Goal: Task Accomplishment & Management: Manage account settings

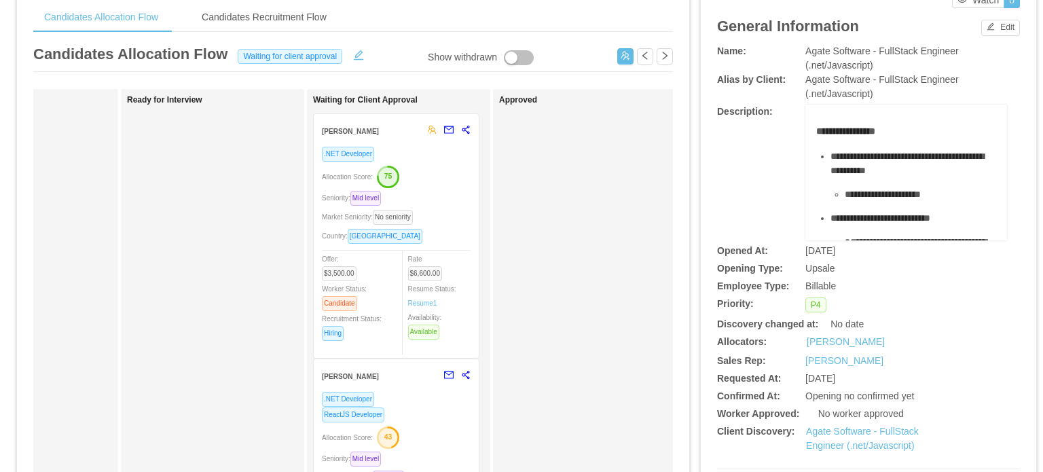
scroll to position [43, 0]
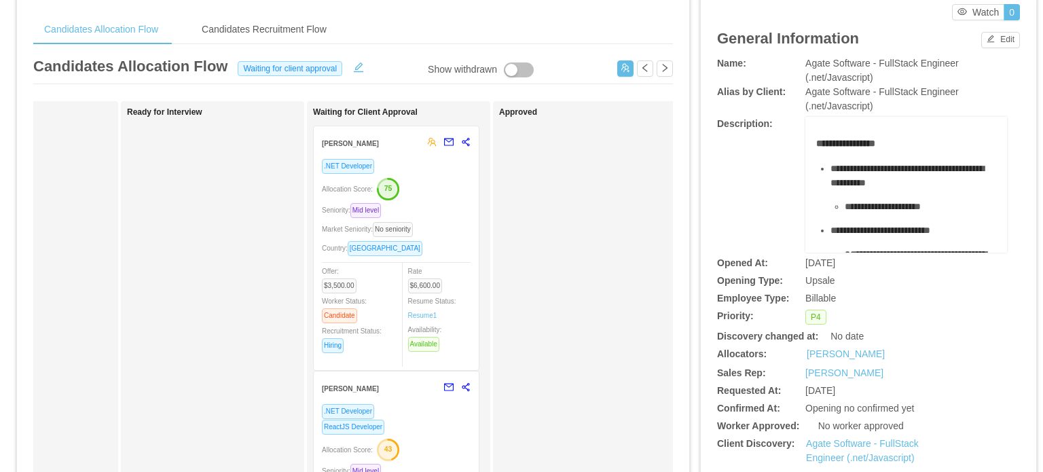
click at [444, 246] on div "Country: Brazil" at bounding box center [396, 248] width 149 height 16
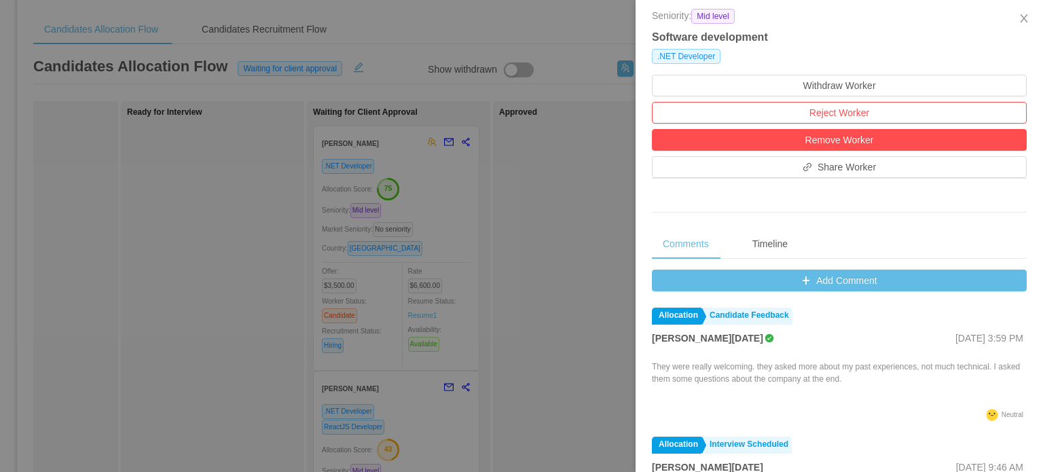
scroll to position [339, 0]
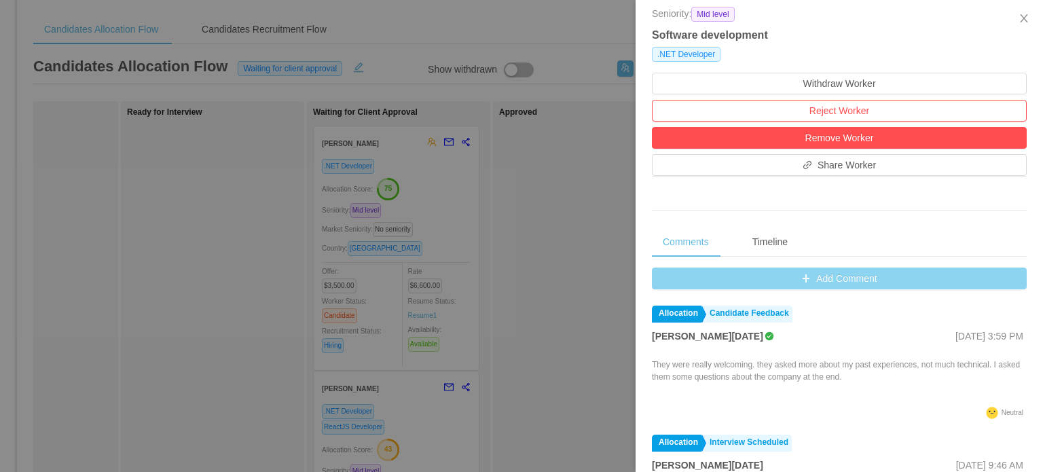
click at [808, 283] on button "Add Comment" at bounding box center [839, 278] width 375 height 22
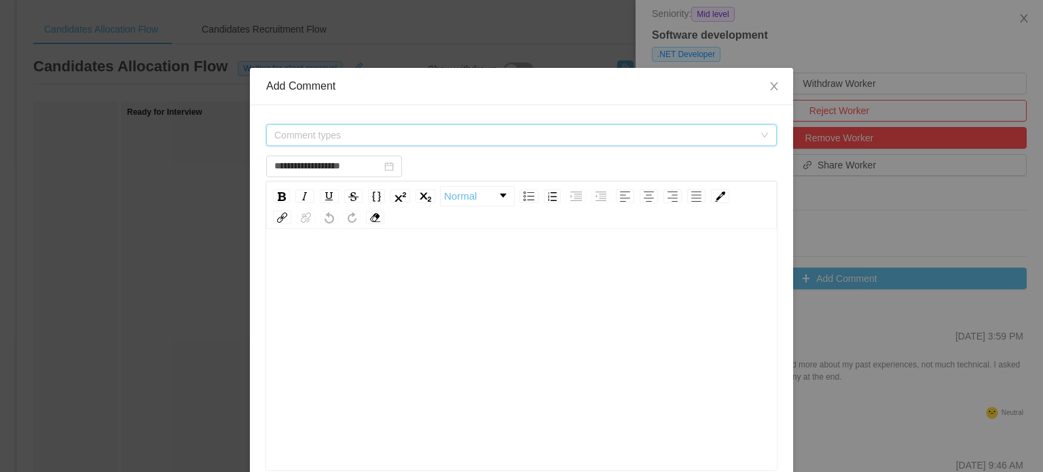
click at [676, 141] on span "Comment types" at bounding box center [513, 135] width 479 height 14
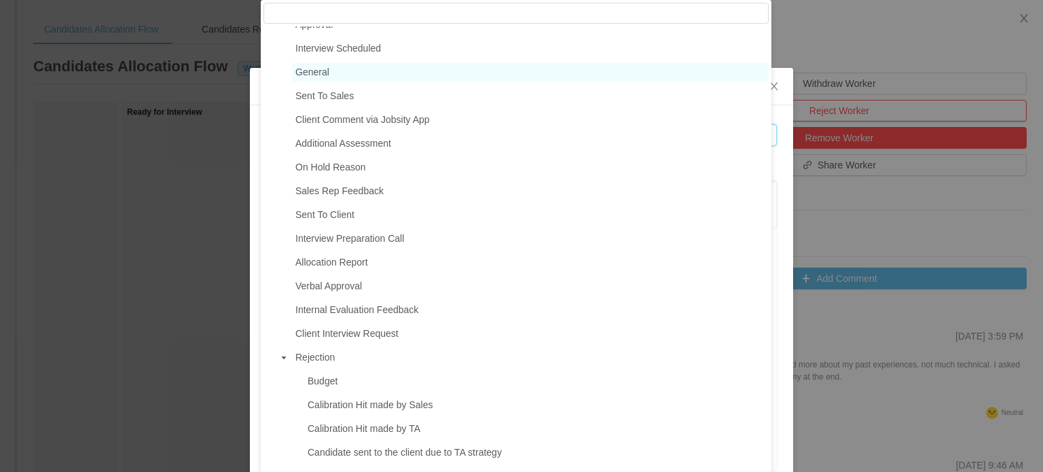
scroll to position [136, 0]
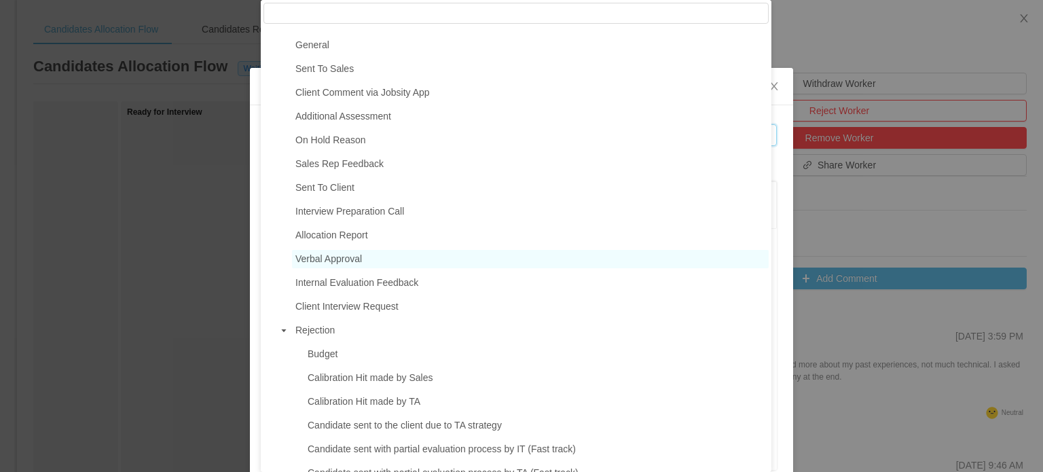
click at [331, 263] on span "Verbal Approval" at bounding box center [328, 258] width 67 height 11
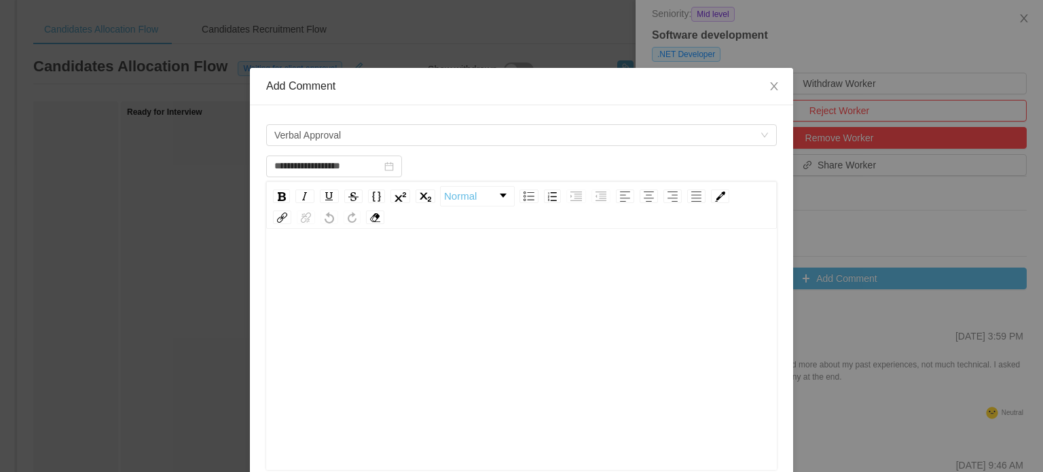
click at [313, 262] on div "rdw-editor" at bounding box center [521, 265] width 489 height 27
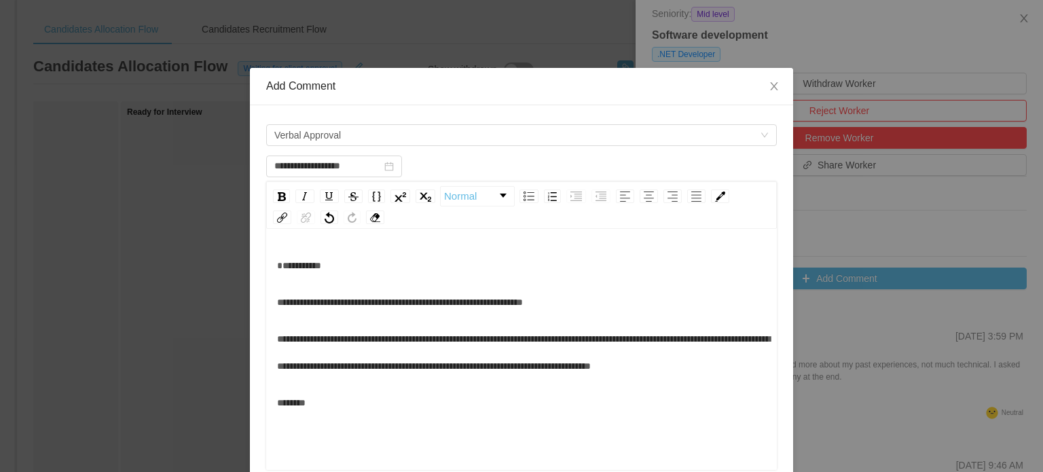
scroll to position [42, 0]
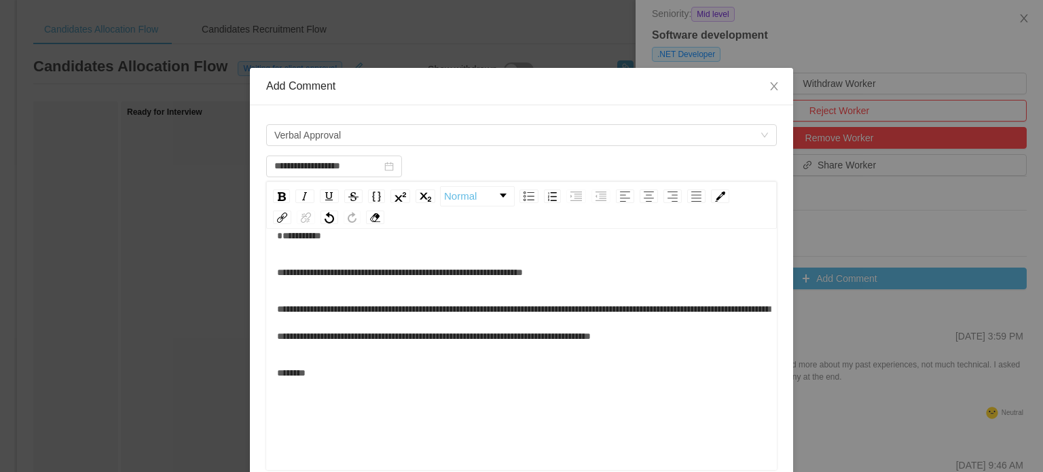
click at [287, 350] on div "**********" at bounding box center [521, 322] width 489 height 54
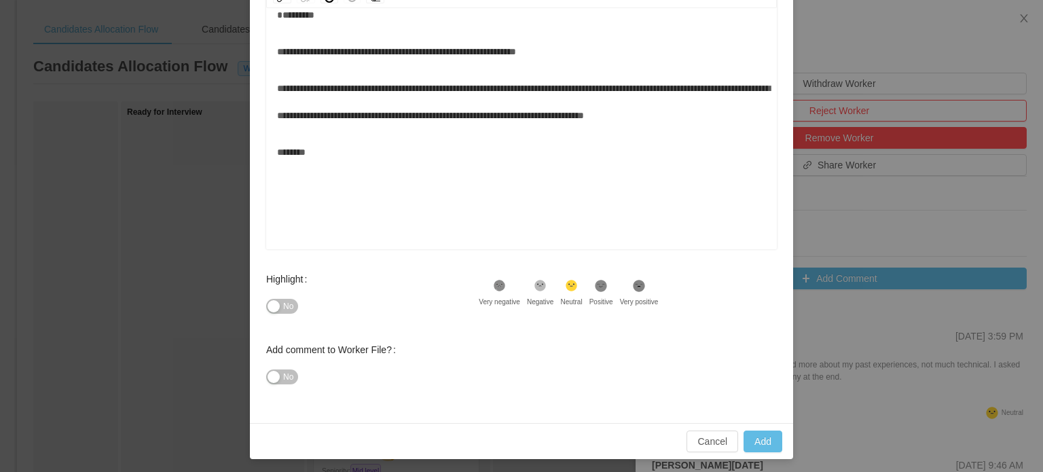
scroll to position [223, 0]
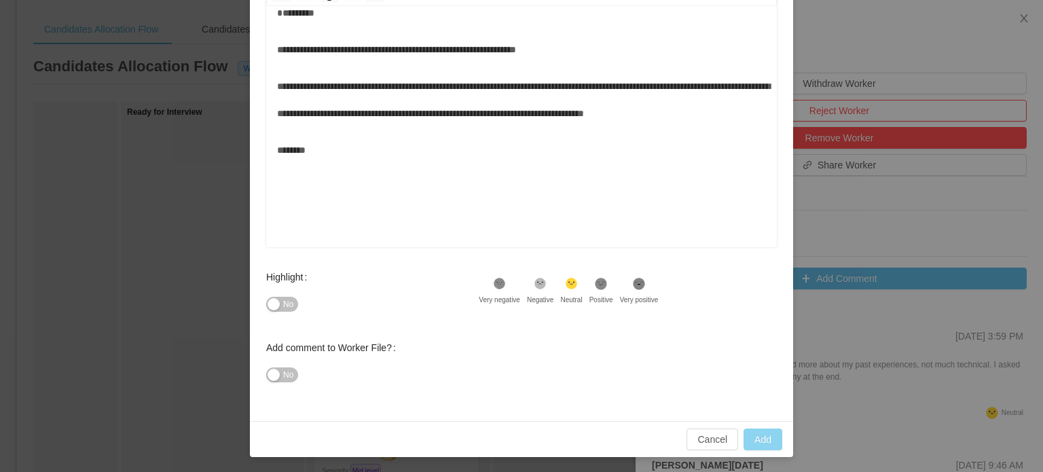
drag, startPoint x: 757, startPoint y: 439, endPoint x: 719, endPoint y: 375, distance: 74.9
click at [722, 377] on div "**********" at bounding box center [521, 151] width 543 height 612
click at [504, 284] on icon at bounding box center [499, 284] width 9 height 9
click at [760, 436] on button "Add" at bounding box center [762, 439] width 39 height 22
type input "**********"
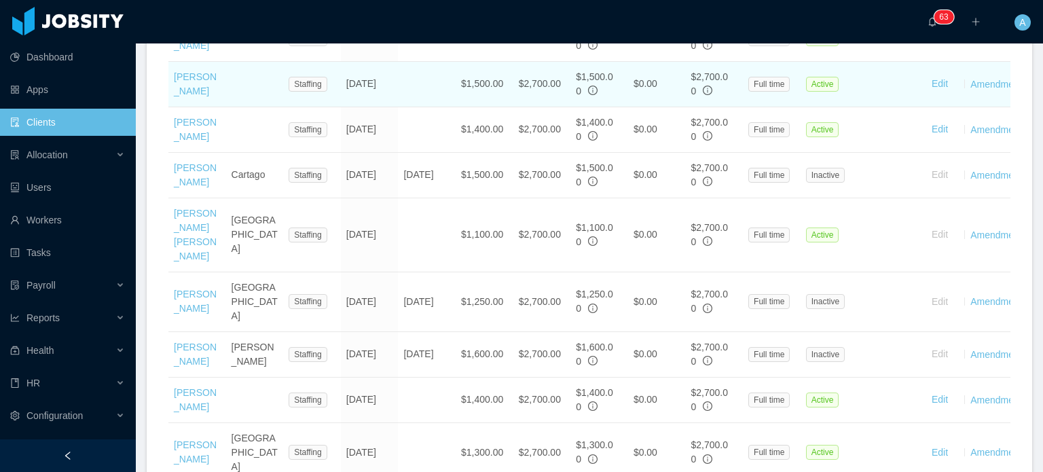
scroll to position [646, 0]
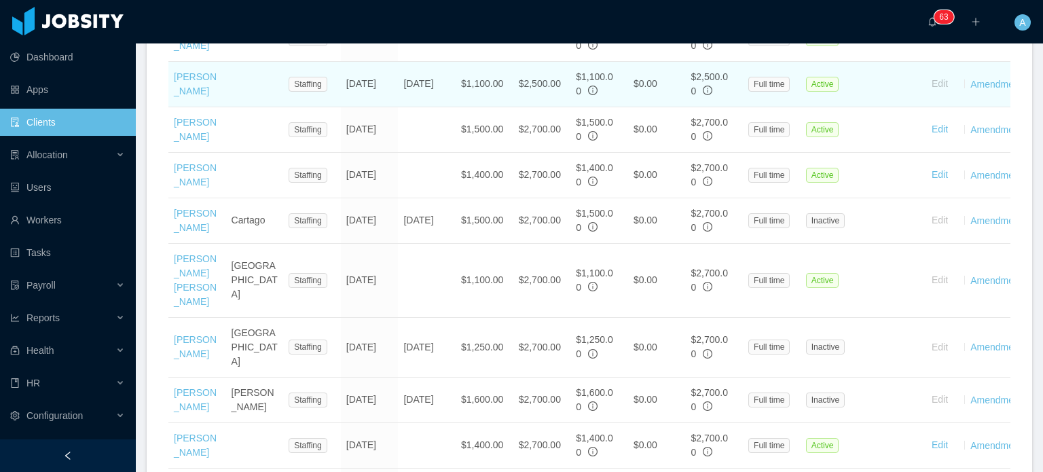
click at [243, 107] on td at bounding box center [255, 84] width 58 height 45
click at [197, 96] on link "Juan David Caicedo" at bounding box center [195, 83] width 43 height 25
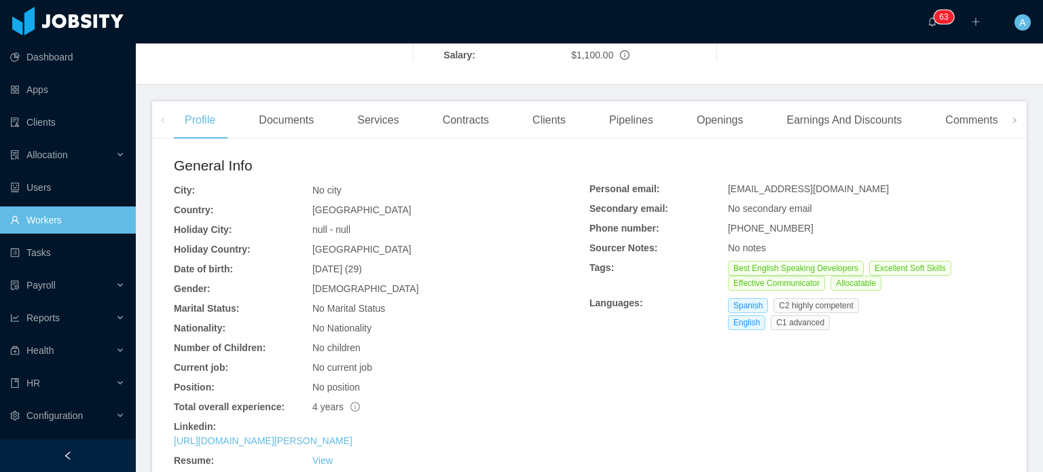
scroll to position [254, 0]
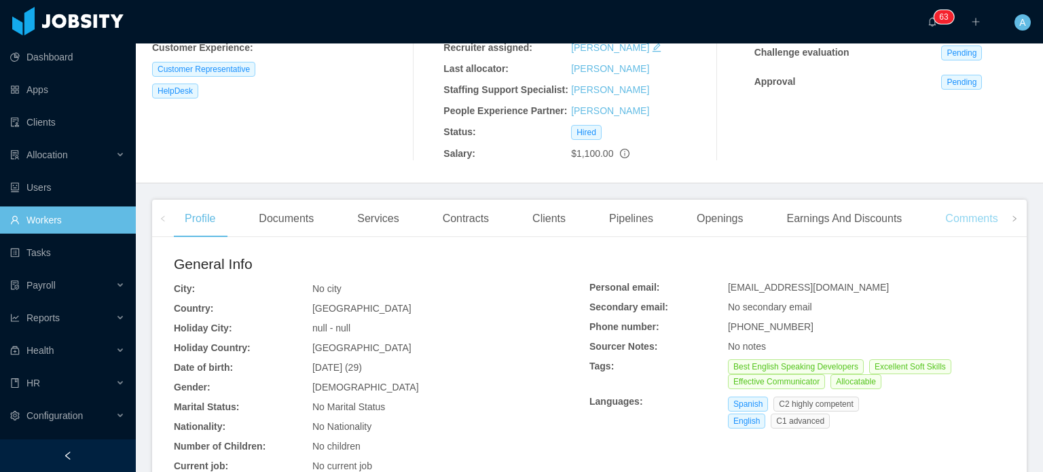
click at [964, 200] on div "Comments" at bounding box center [971, 219] width 74 height 38
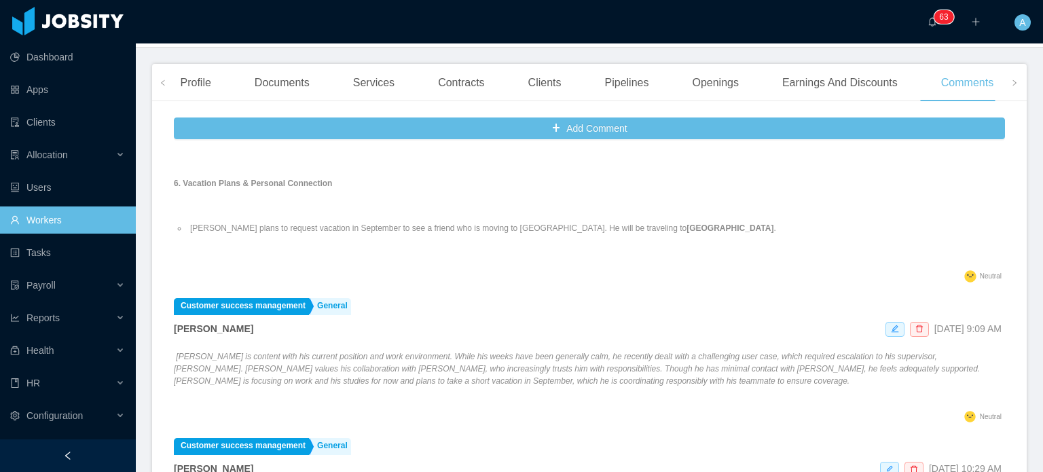
scroll to position [504, 0]
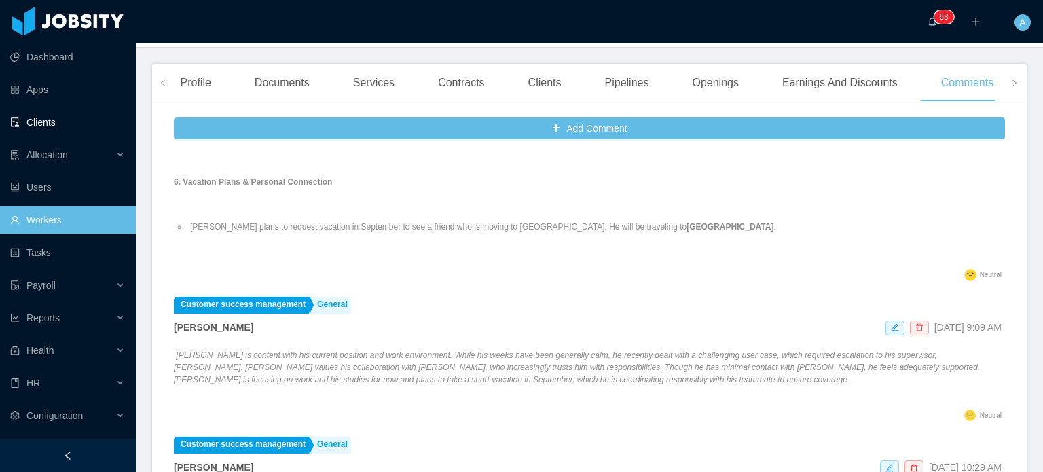
click at [70, 126] on link "Clients" at bounding box center [67, 122] width 115 height 27
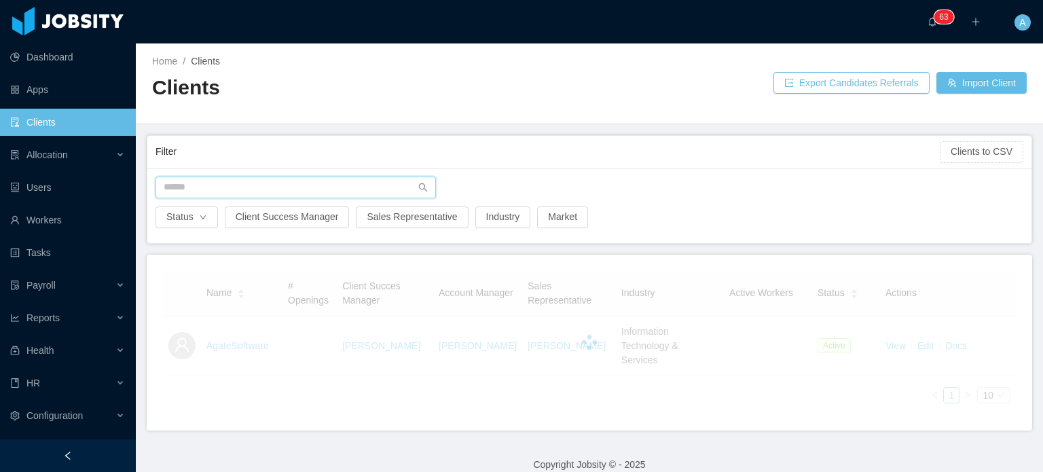
click at [227, 179] on input "text" at bounding box center [295, 187] width 280 height 22
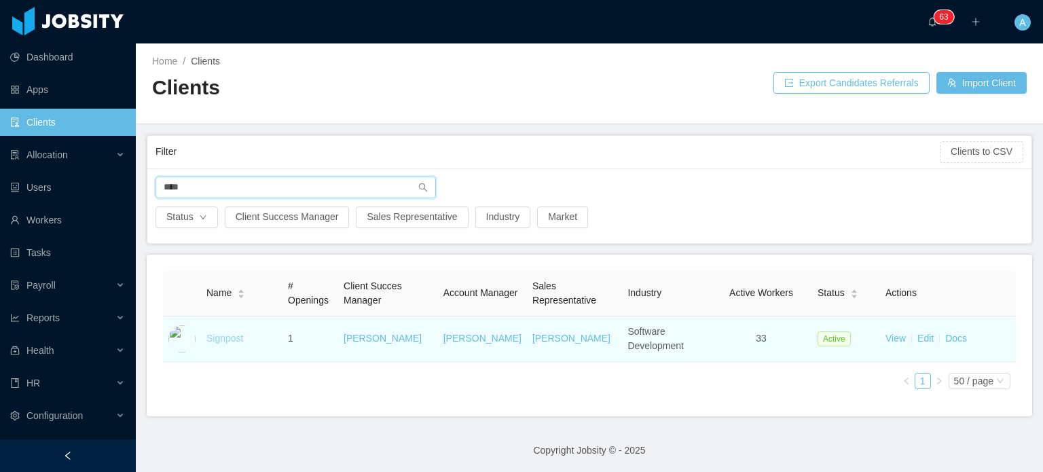
type input "****"
click at [231, 333] on link "Signpost" at bounding box center [224, 338] width 37 height 11
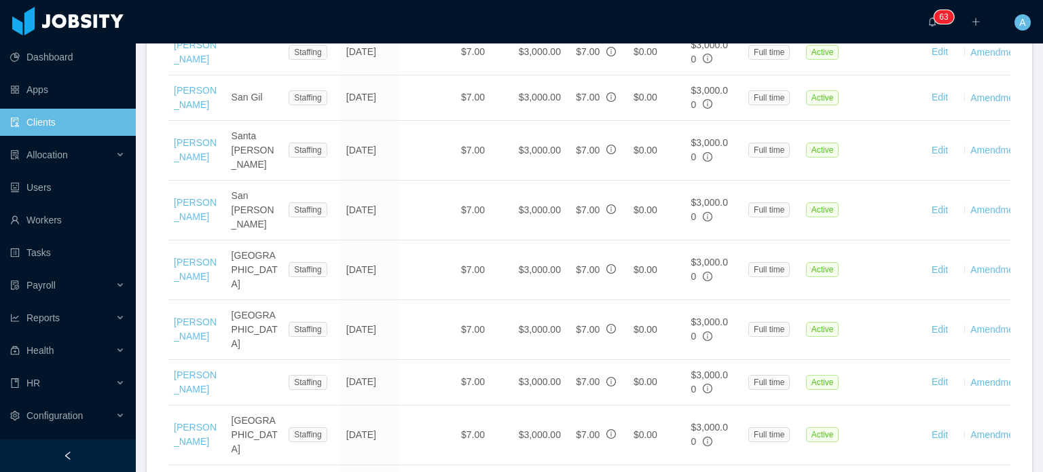
scroll to position [1629, 0]
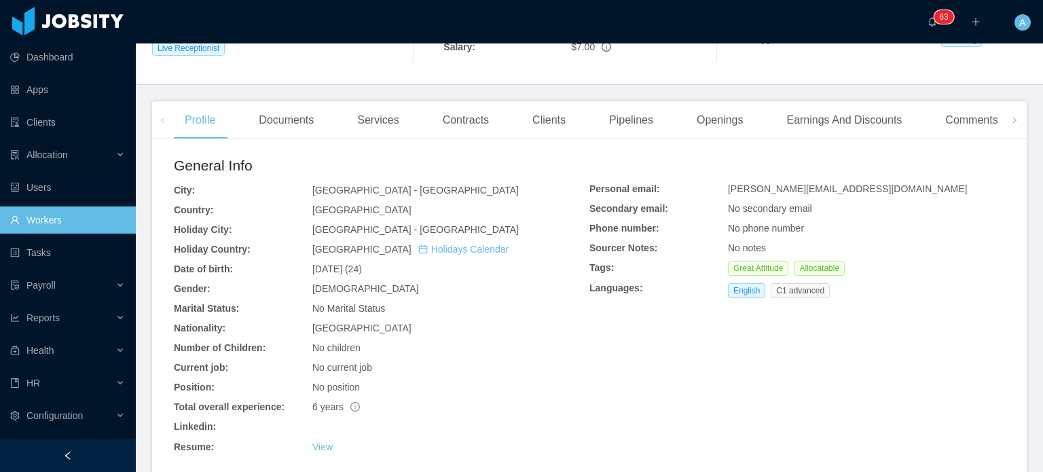
scroll to position [267, 0]
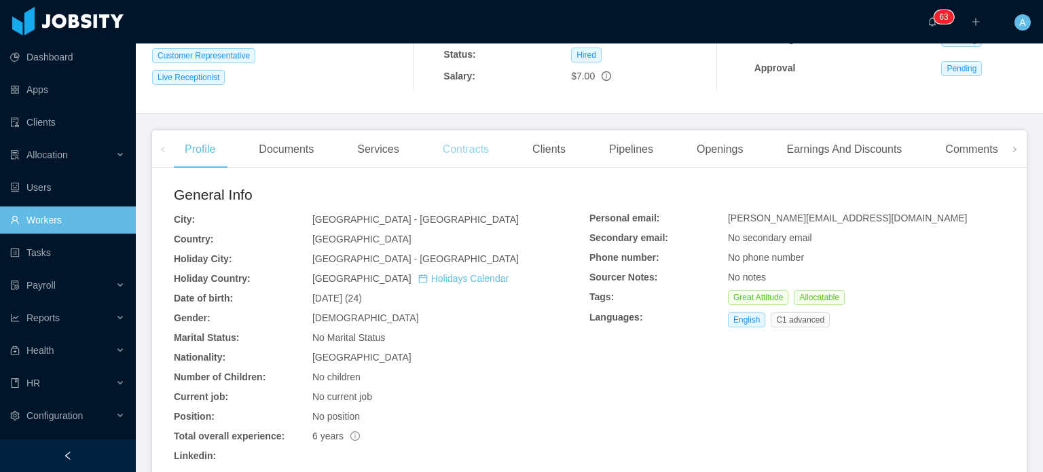
click at [479, 158] on div "Contracts" at bounding box center [466, 149] width 68 height 38
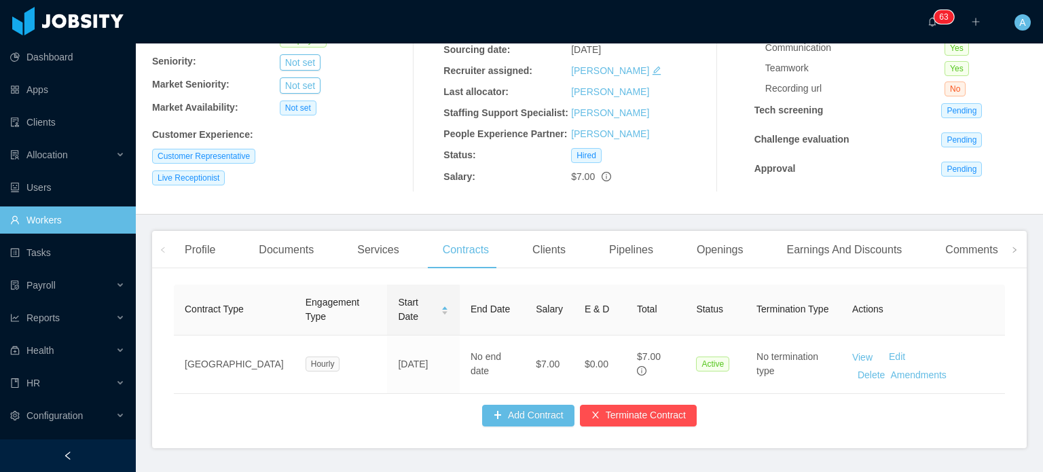
scroll to position [217, 0]
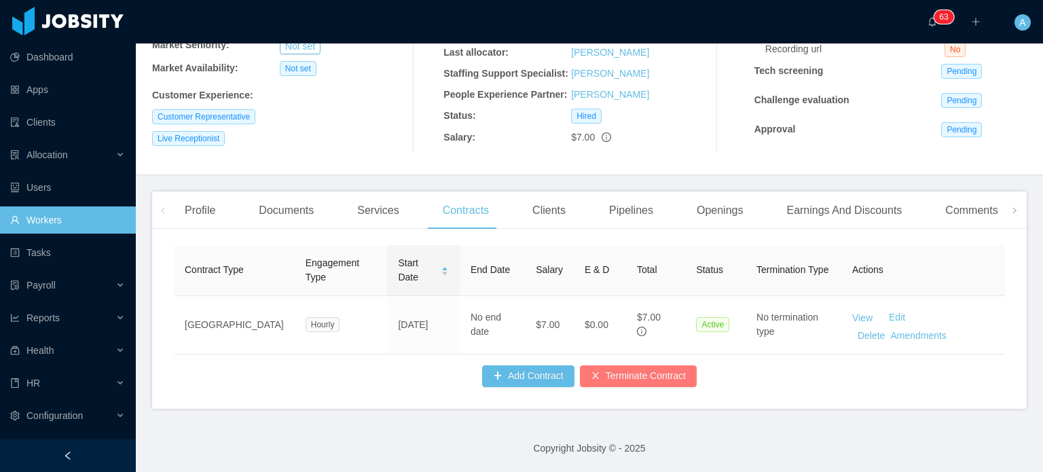
click at [601, 380] on button "Terminate Contract" at bounding box center [638, 376] width 117 height 22
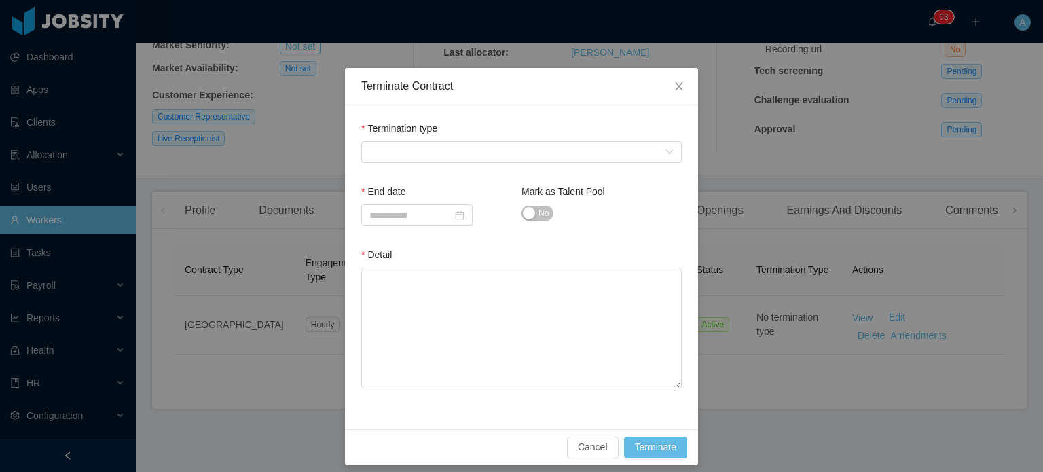
click at [291, 193] on div "Terminate Contract Termination type End date Mark as Talent Pool No Detail Canc…" at bounding box center [521, 236] width 1043 height 472
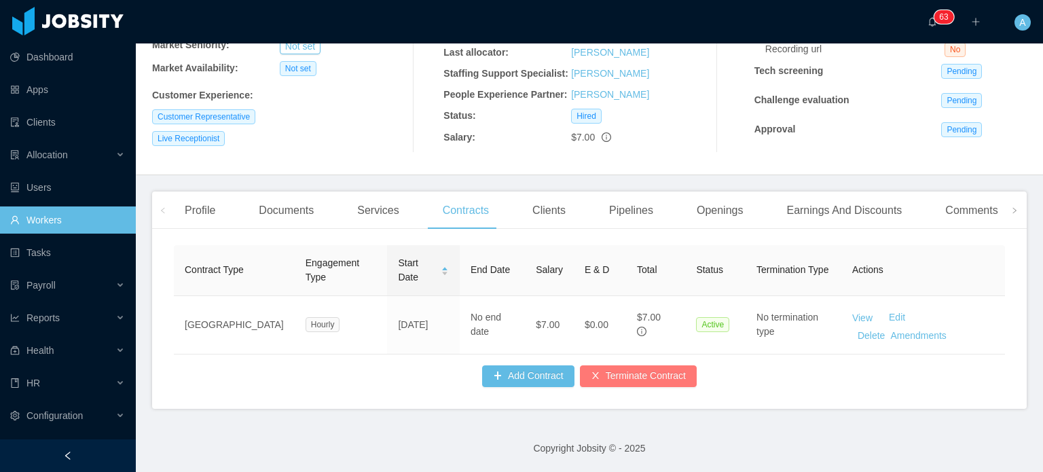
click at [629, 379] on button "Terminate Contract" at bounding box center [638, 376] width 117 height 22
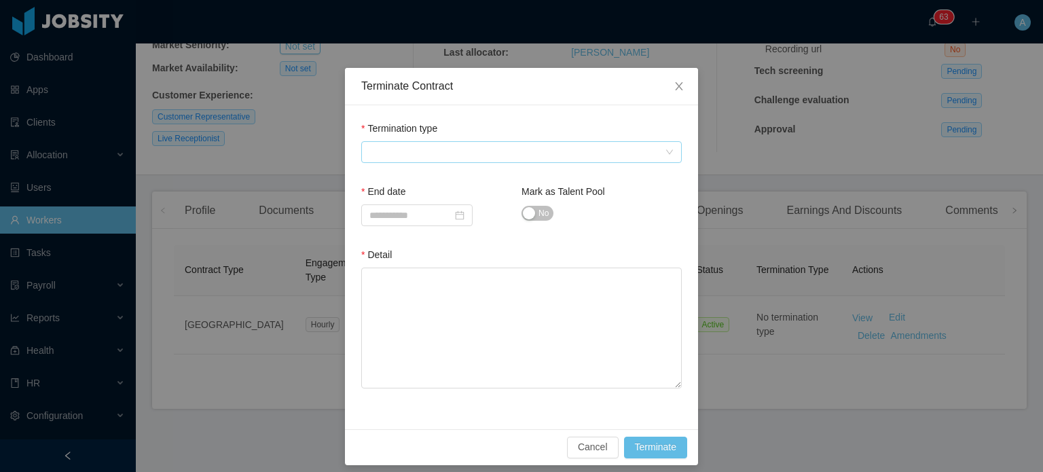
click at [398, 151] on span at bounding box center [516, 152] width 295 height 20
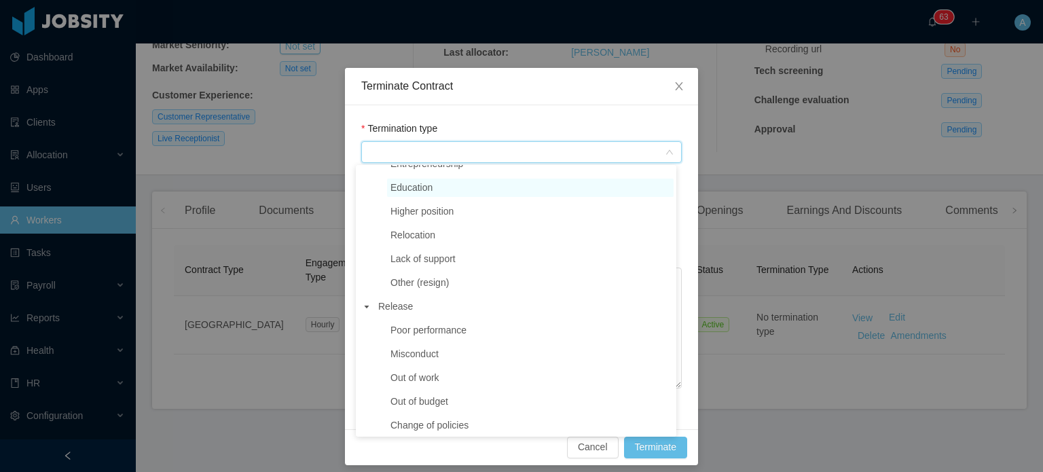
scroll to position [136, 0]
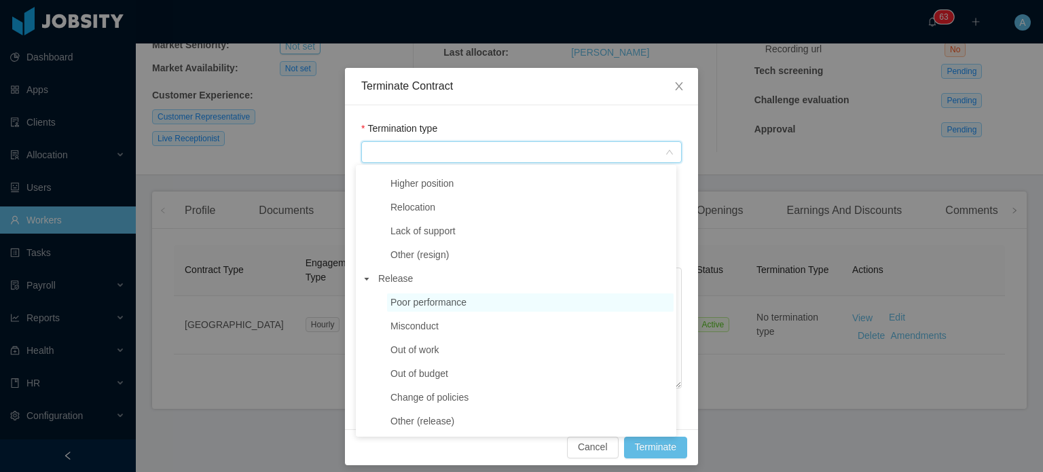
click at [418, 303] on span "Poor performance" at bounding box center [428, 302] width 76 height 11
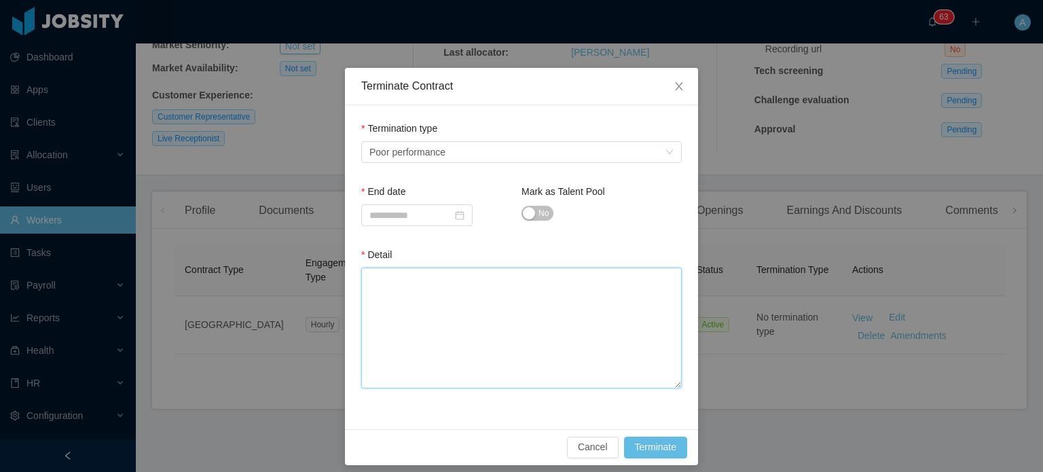
click at [418, 303] on textarea "Detail" at bounding box center [521, 327] width 320 height 121
click at [411, 214] on input at bounding box center [416, 215] width 111 height 22
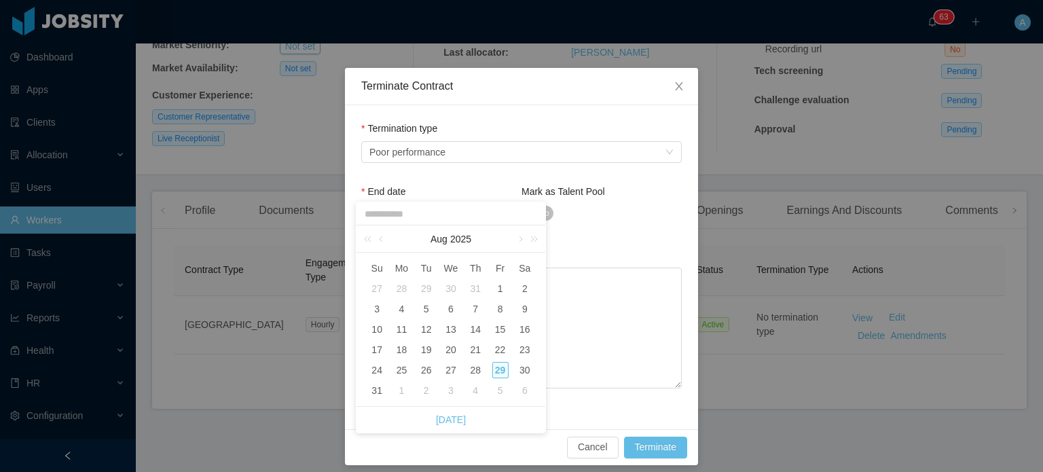
click at [504, 366] on div "29" at bounding box center [500, 370] width 16 height 16
type input "**********"
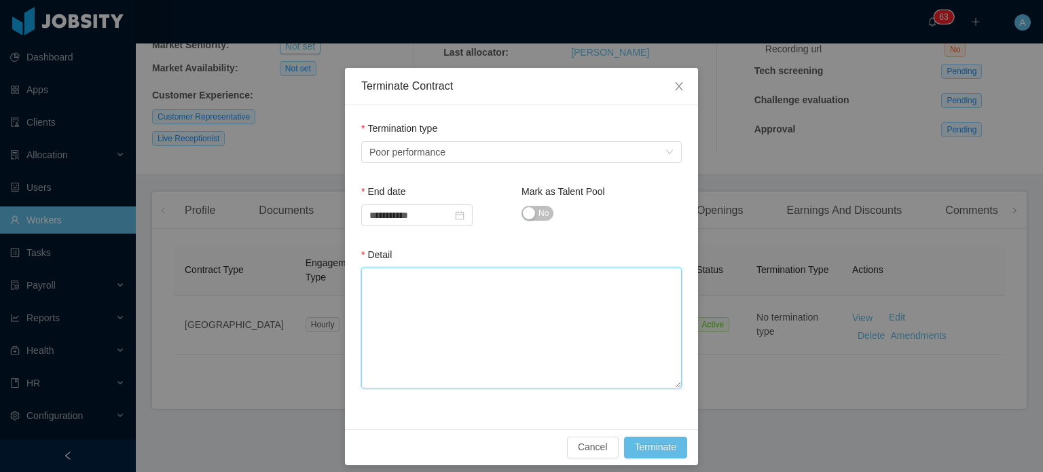
click at [432, 291] on textarea "Detail" at bounding box center [521, 327] width 320 height 121
paste textarea "**********"
type textarea "**********"
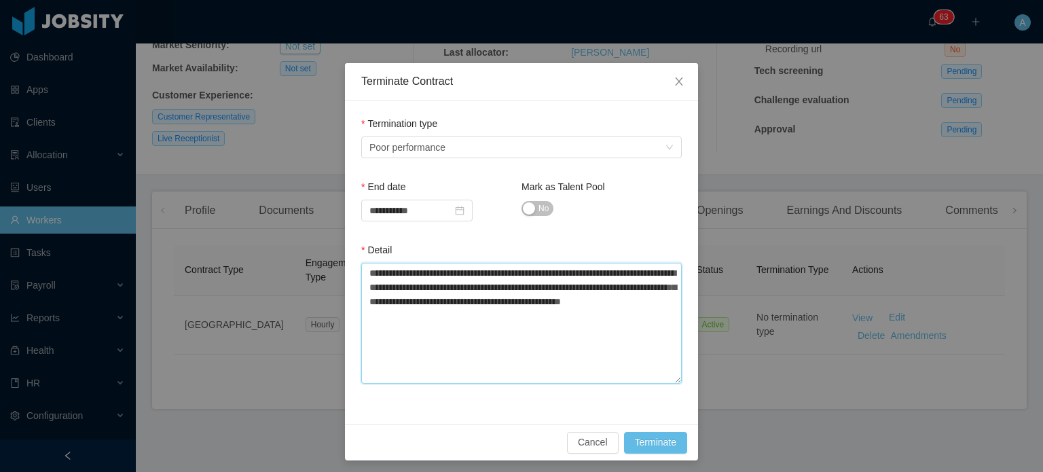
scroll to position [8, 0]
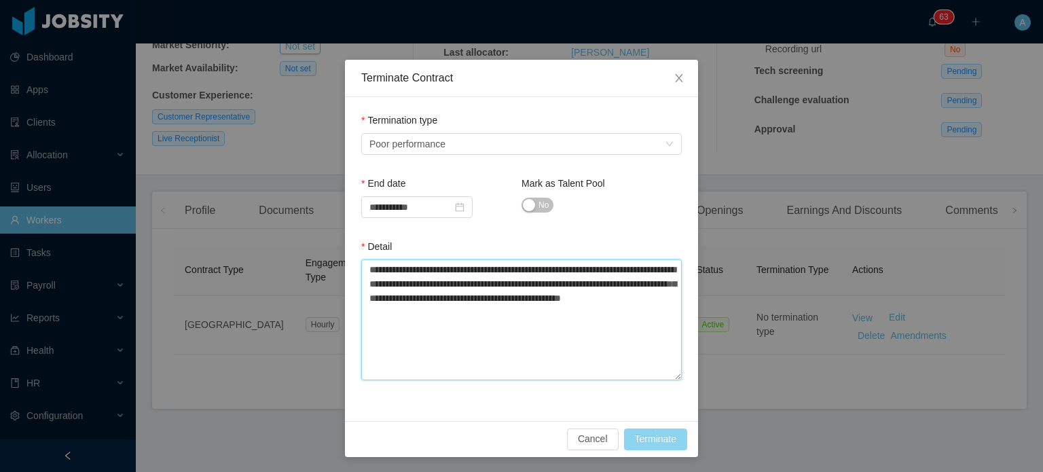
type textarea "**********"
click at [634, 434] on button "Terminate" at bounding box center [655, 439] width 63 height 22
click at [673, 80] on icon "icon: close" at bounding box center [678, 78] width 11 height 11
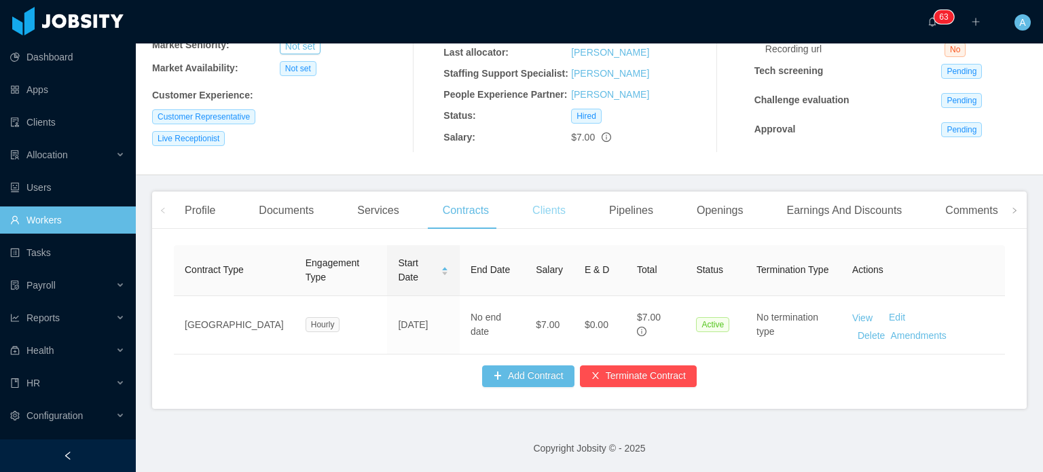
click at [532, 208] on div "Clients" at bounding box center [548, 210] width 55 height 38
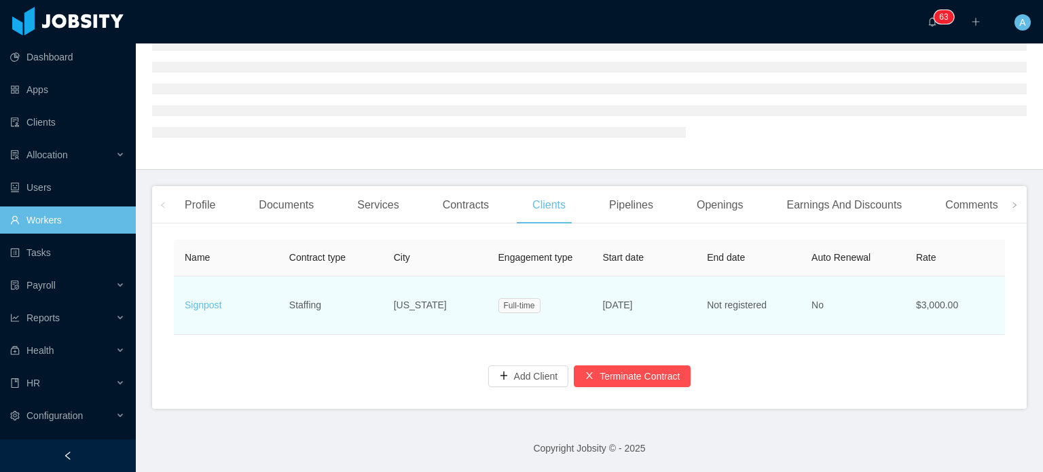
scroll to position [167, 0]
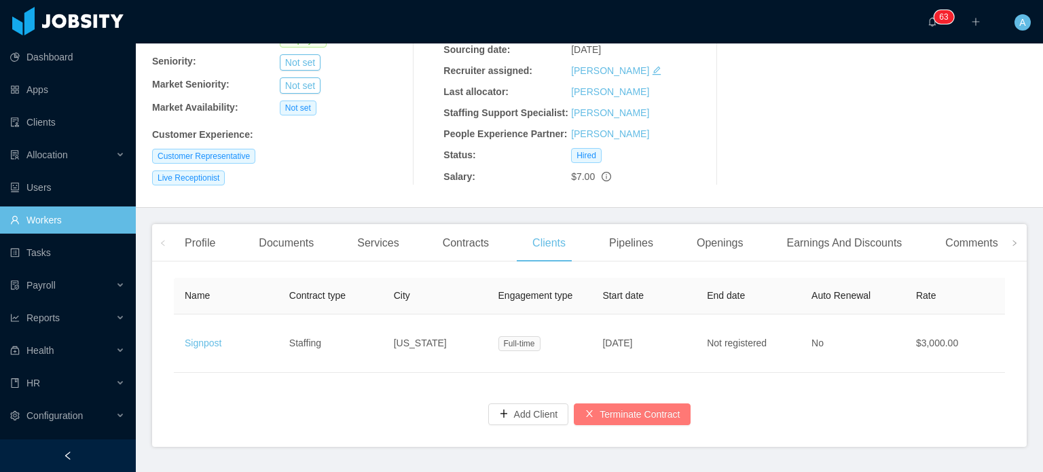
click at [610, 424] on button "Terminate Contract" at bounding box center [632, 414] width 117 height 22
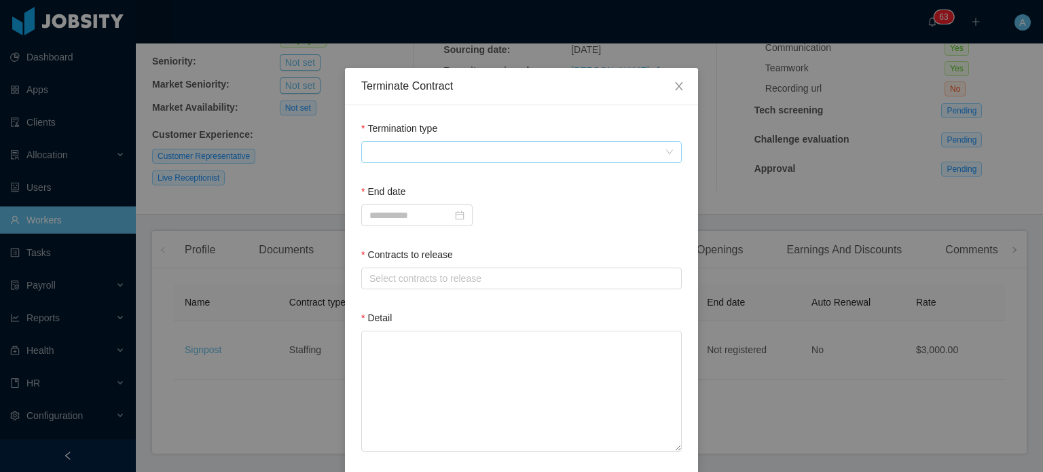
click at [436, 149] on span at bounding box center [516, 152] width 295 height 20
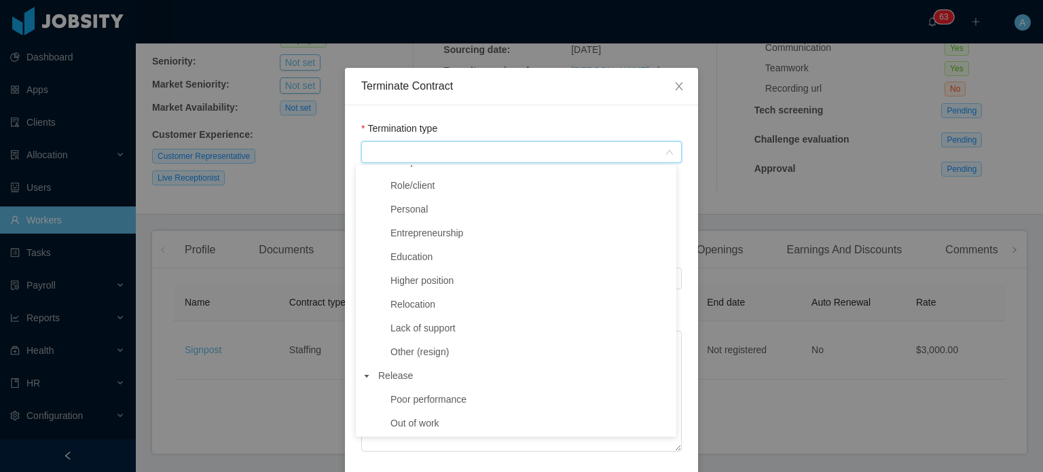
scroll to position [204, 0]
click at [419, 238] on span "Poor performance" at bounding box center [428, 234] width 76 height 11
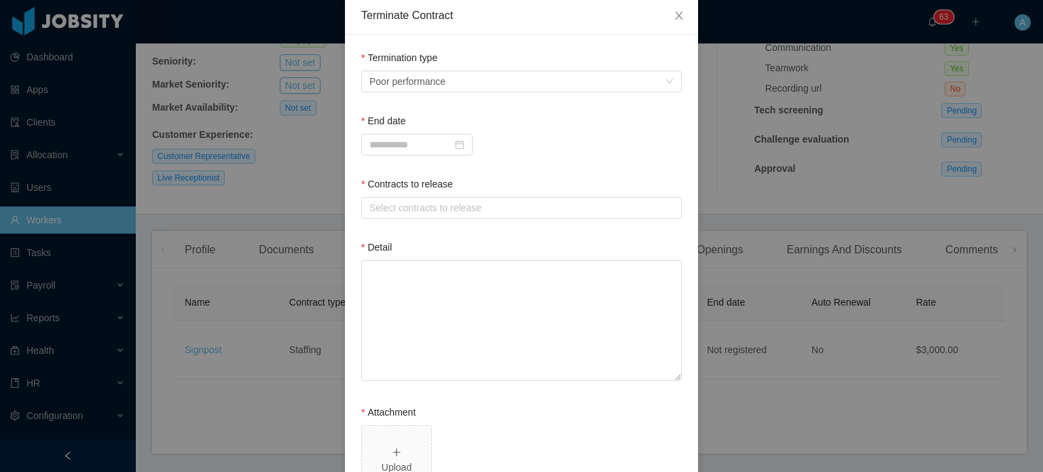
scroll to position [68, 0]
click at [417, 151] on input at bounding box center [416, 147] width 111 height 22
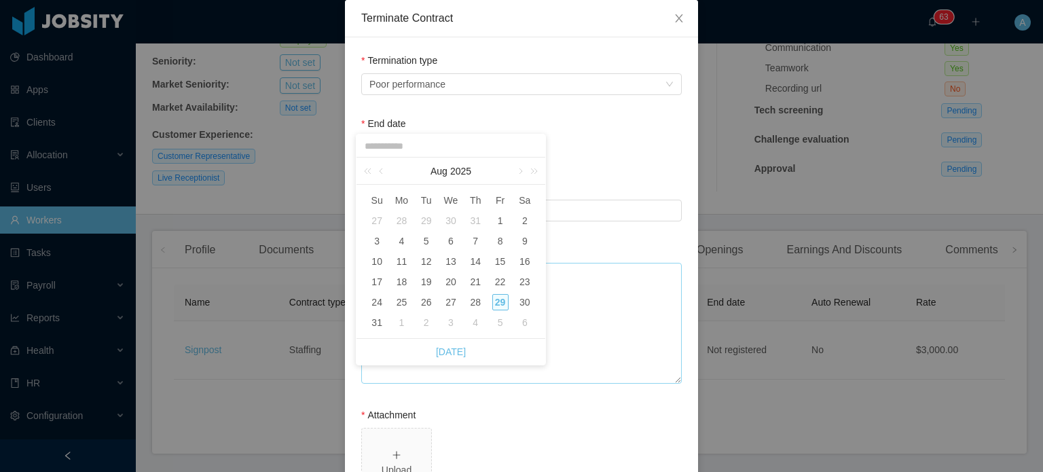
click at [503, 301] on div "29" at bounding box center [500, 302] width 16 height 16
type input "**********"
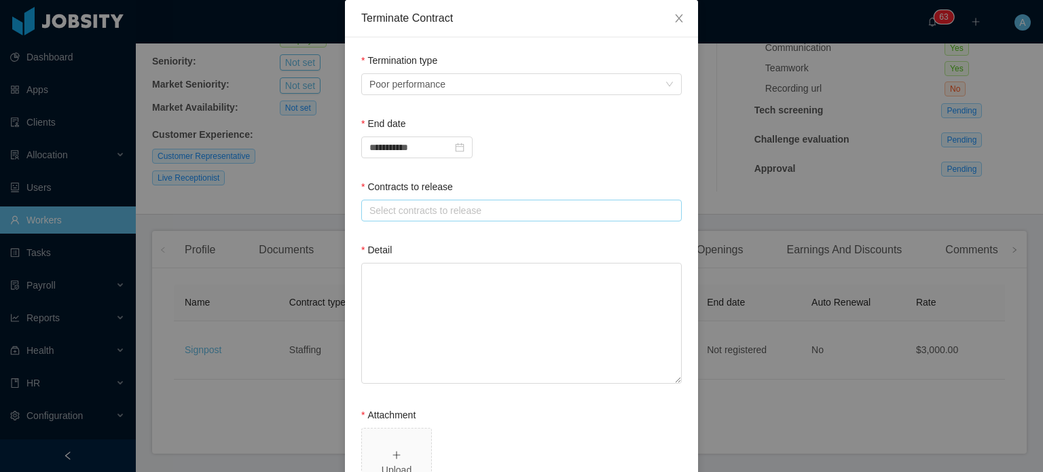
click at [454, 202] on div "Select contracts to release" at bounding box center [519, 210] width 308 height 20
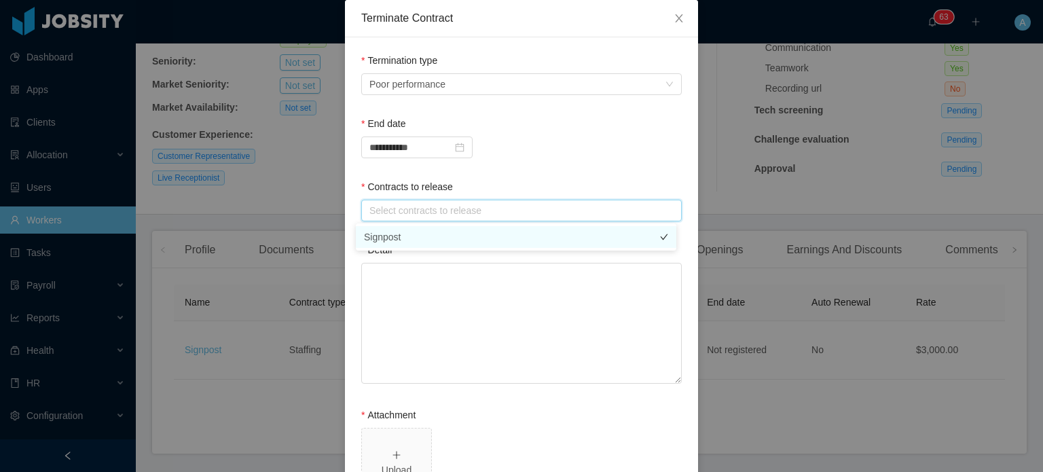
click at [430, 234] on li "Signpost" at bounding box center [516, 237] width 320 height 22
click at [409, 276] on textarea "Detail" at bounding box center [521, 323] width 320 height 121
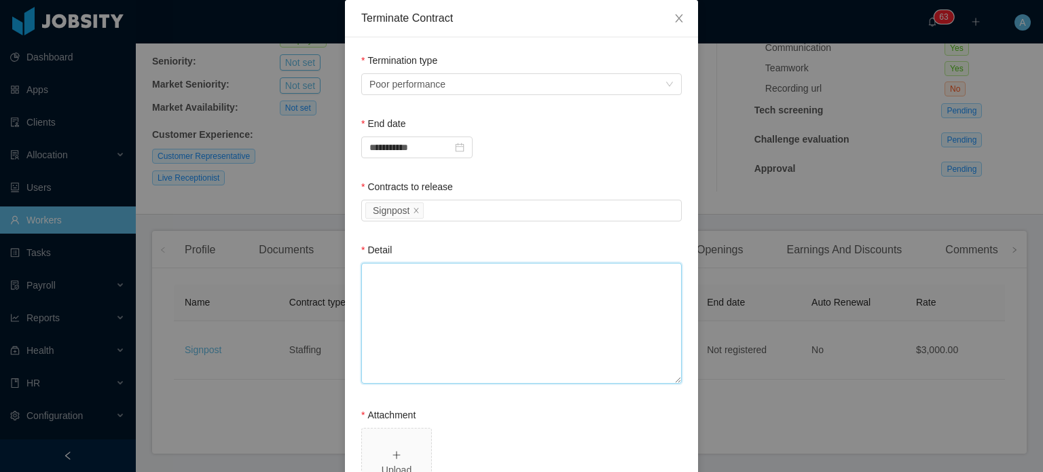
paste textarea "**********"
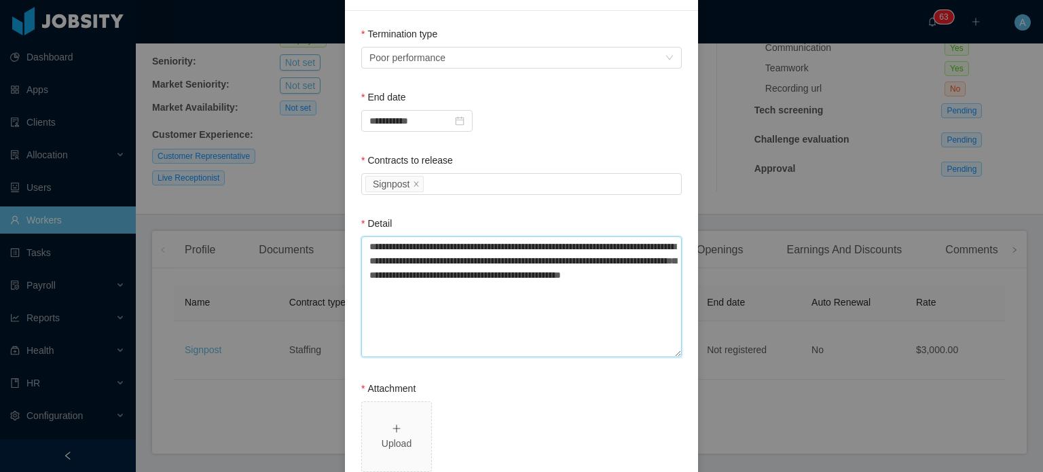
scroll to position [193, 0]
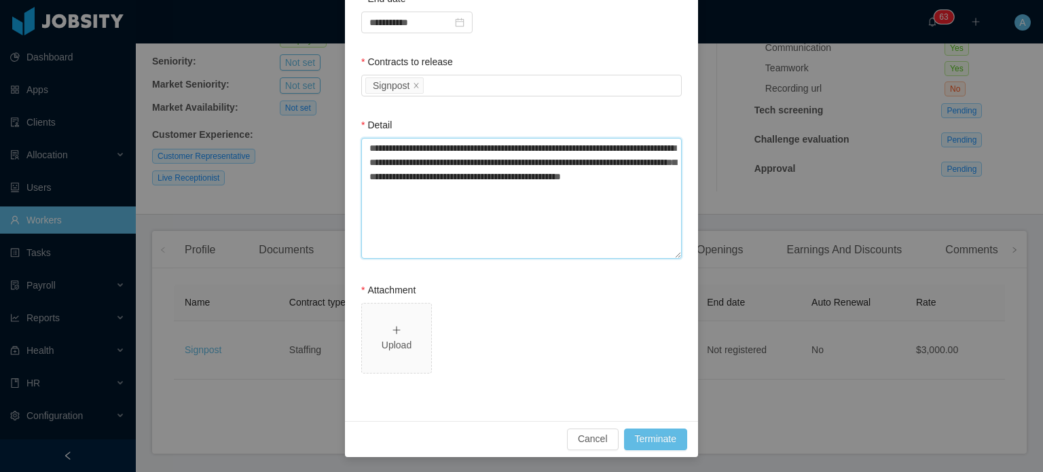
type textarea "**********"
click at [396, 345] on div "Upload" at bounding box center [396, 345] width 58 height 14
drag, startPoint x: 484, startPoint y: 195, endPoint x: 364, endPoint y: 143, distance: 131.0
click at [364, 143] on textarea "**********" at bounding box center [521, 198] width 320 height 121
click at [420, 248] on textarea "**********" at bounding box center [521, 198] width 320 height 121
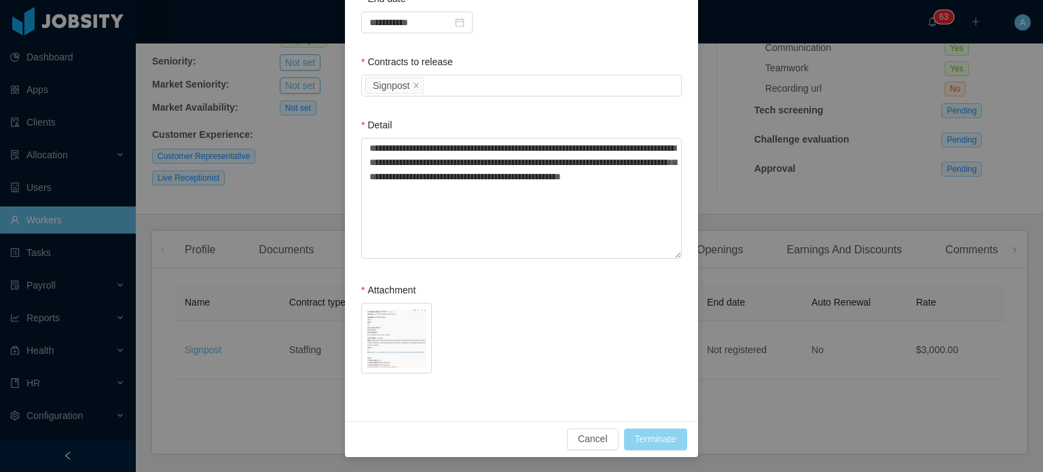
click at [641, 433] on button "Terminate" at bounding box center [655, 439] width 63 height 22
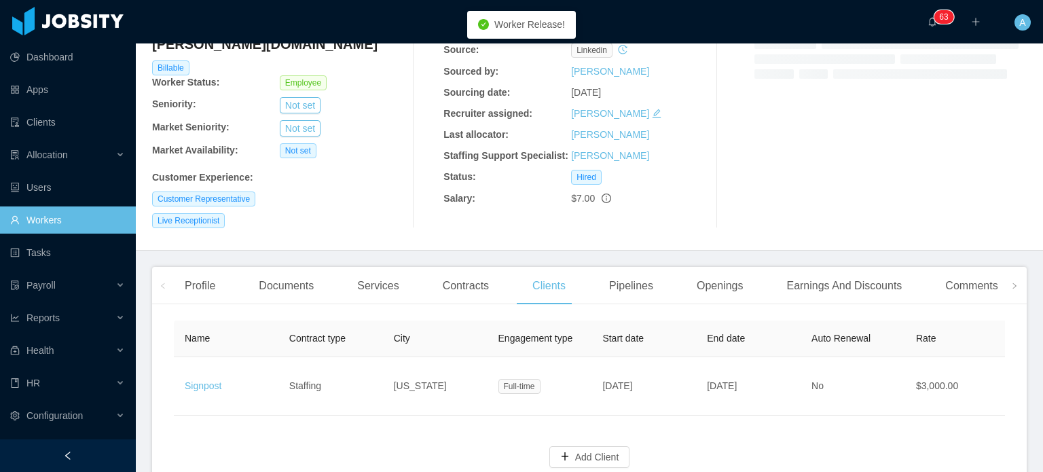
scroll to position [167, 0]
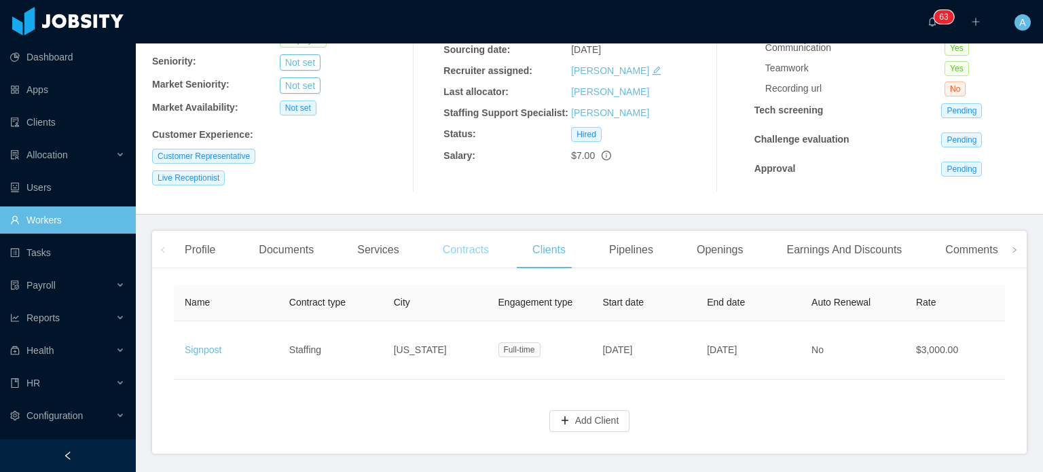
click at [475, 257] on div "Contracts" at bounding box center [466, 250] width 68 height 38
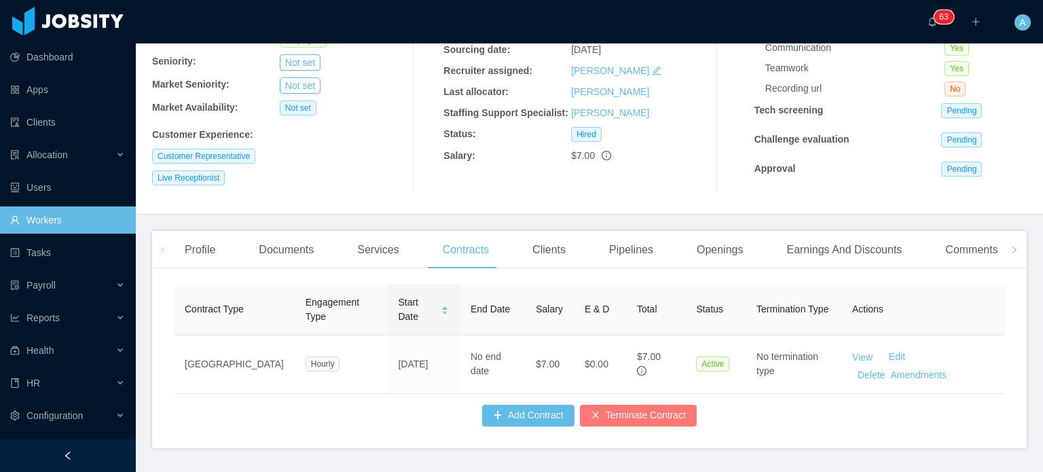
click at [646, 426] on button "Terminate Contract" at bounding box center [638, 416] width 117 height 22
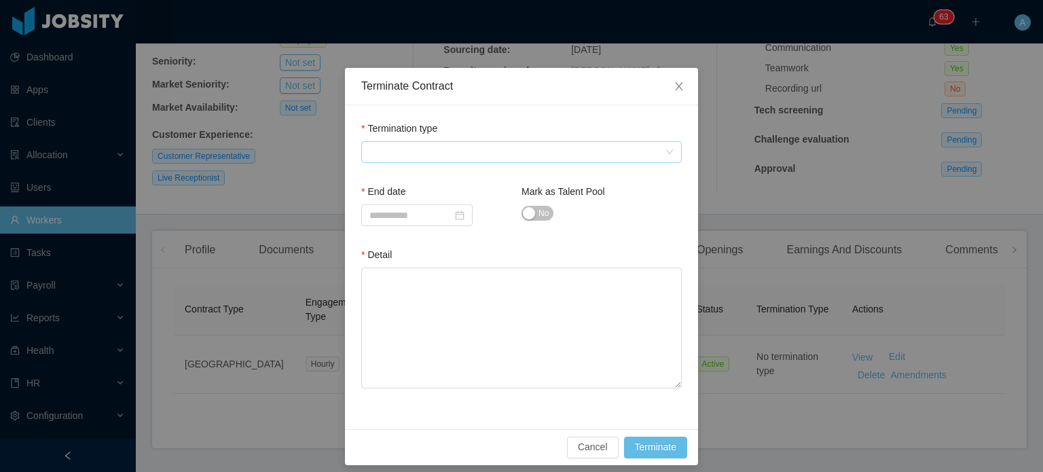
click at [462, 160] on span at bounding box center [516, 152] width 295 height 20
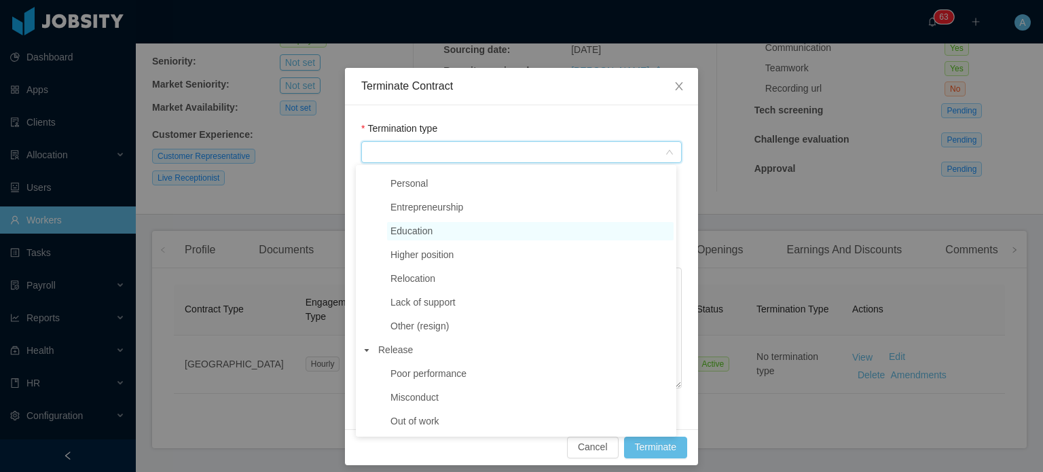
scroll to position [68, 0]
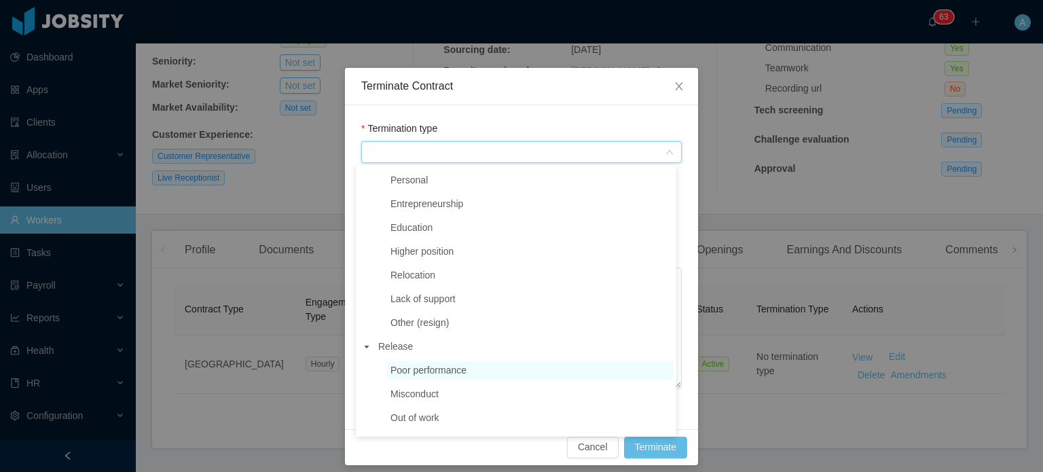
click at [412, 373] on span "Poor performance" at bounding box center [428, 369] width 76 height 11
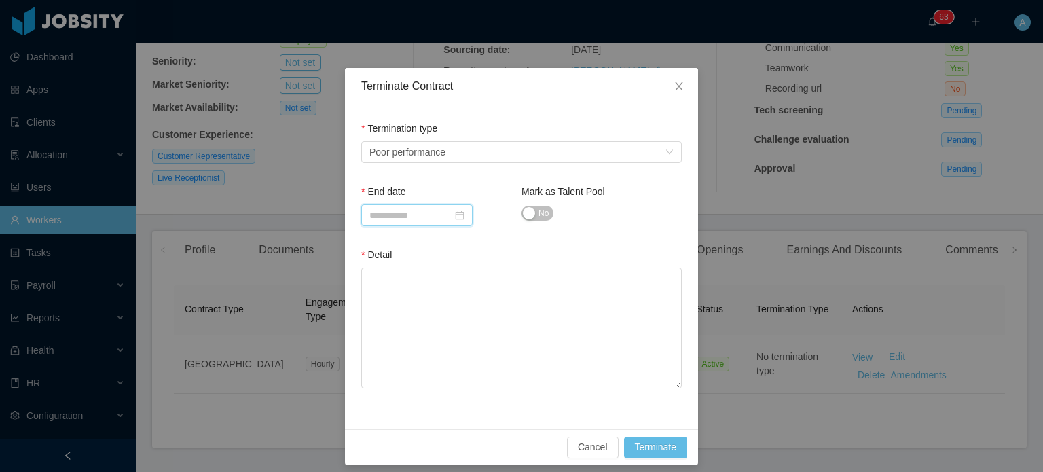
click at [411, 217] on input at bounding box center [416, 215] width 111 height 22
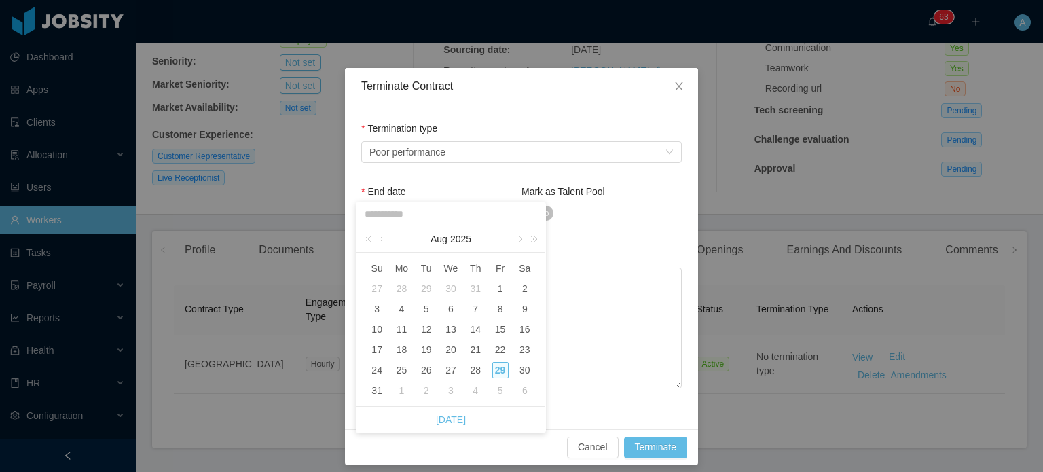
click at [502, 369] on div "29" at bounding box center [500, 370] width 16 height 16
type input "**********"
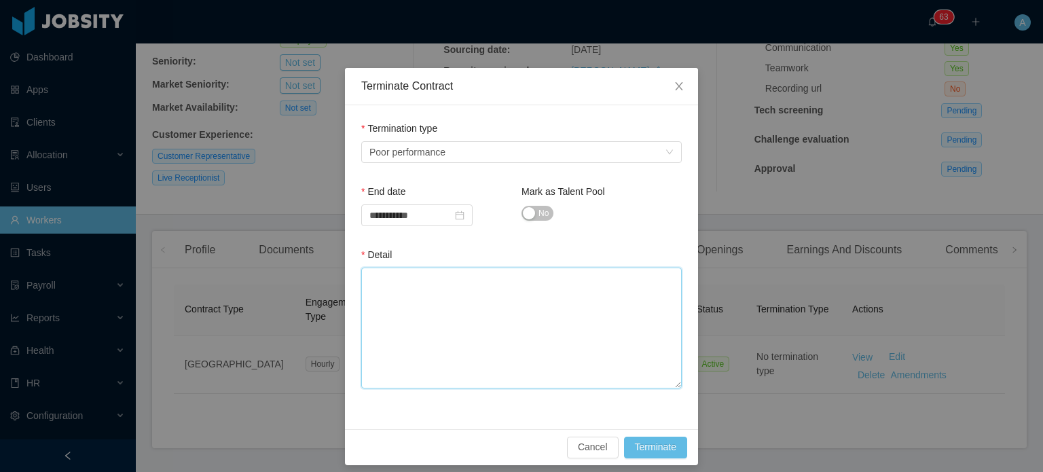
click at [455, 304] on textarea "Detail" at bounding box center [521, 327] width 320 height 121
paste textarea "**********"
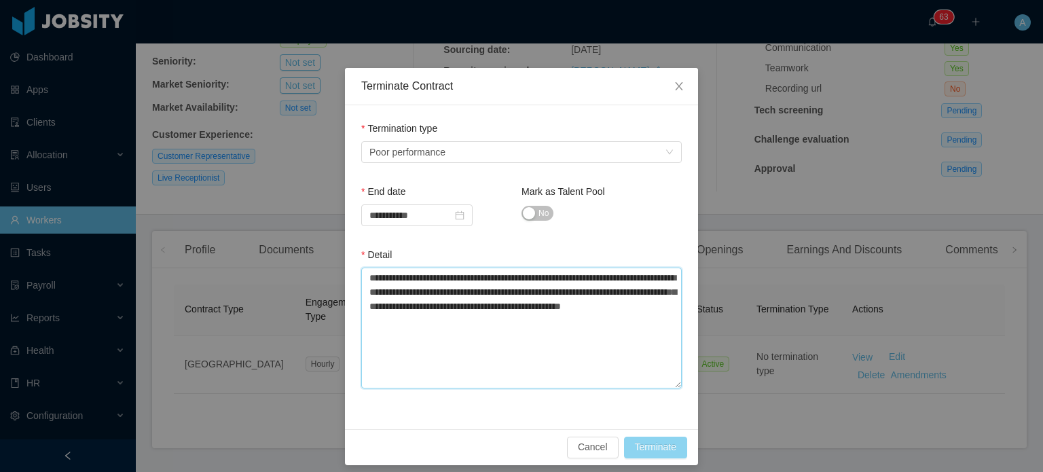
type textarea "**********"
click at [646, 452] on button "Terminate" at bounding box center [655, 447] width 63 height 22
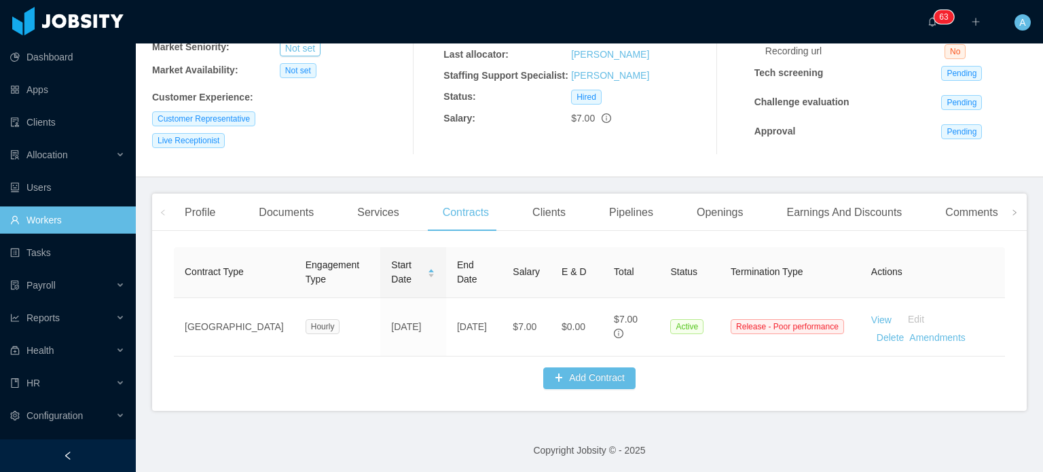
scroll to position [217, 0]
